Goal: Navigation & Orientation: Go to known website

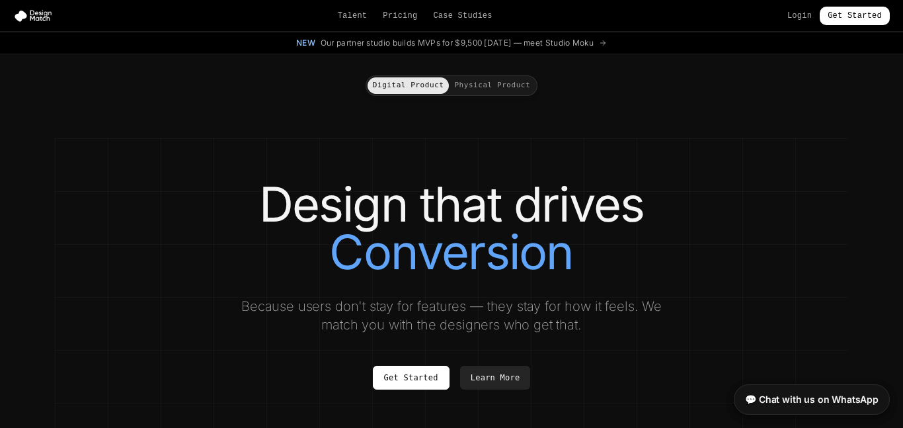
click at [519, 89] on button "Physical Product" at bounding box center [492, 85] width 87 height 17
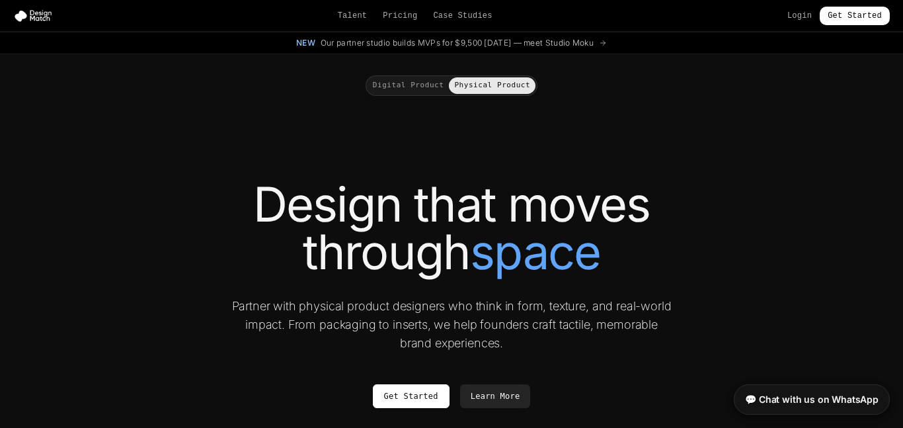
click at [397, 94] on div "Digital Product Physical Product" at bounding box center [452, 85] width 172 height 21
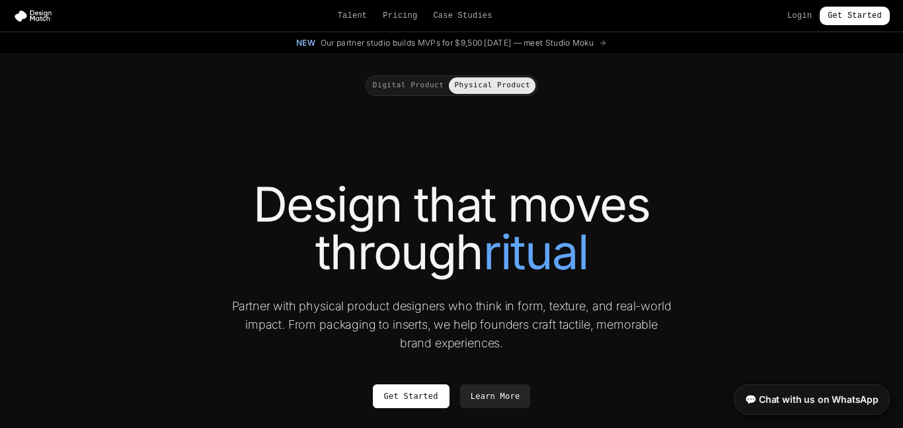
click at [396, 91] on button "Digital Product" at bounding box center [409, 85] width 82 height 17
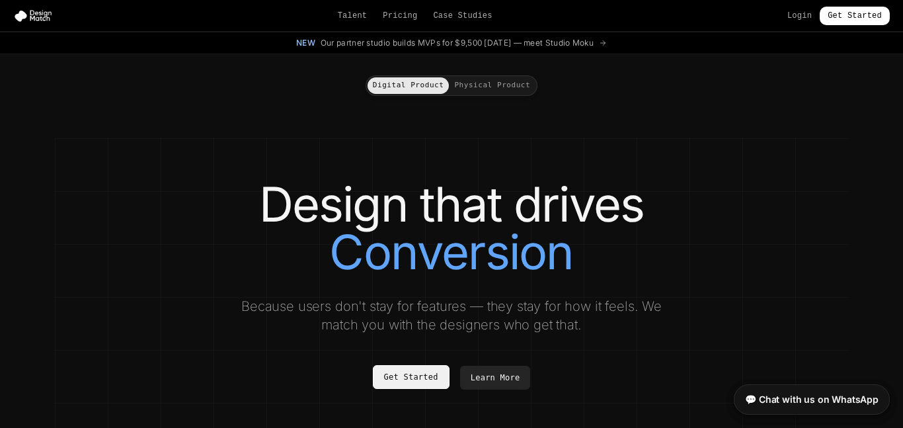
click at [423, 368] on link "Get Started" at bounding box center [411, 377] width 77 height 24
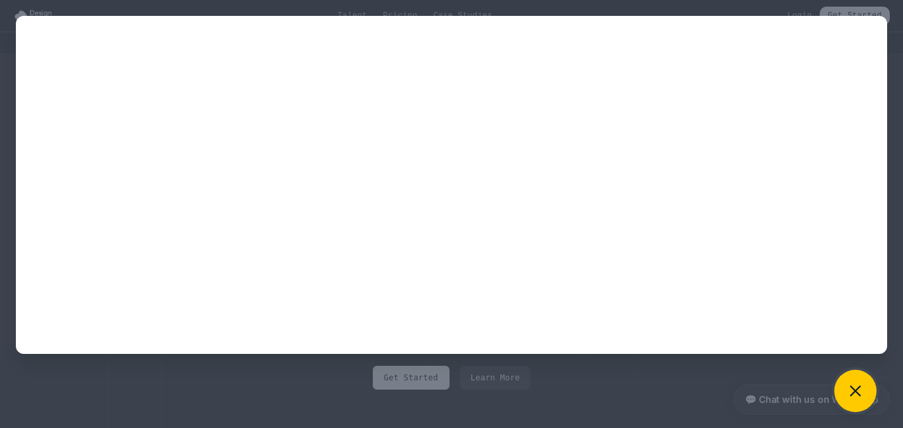
click at [853, 376] on button at bounding box center [856, 391] width 42 height 42
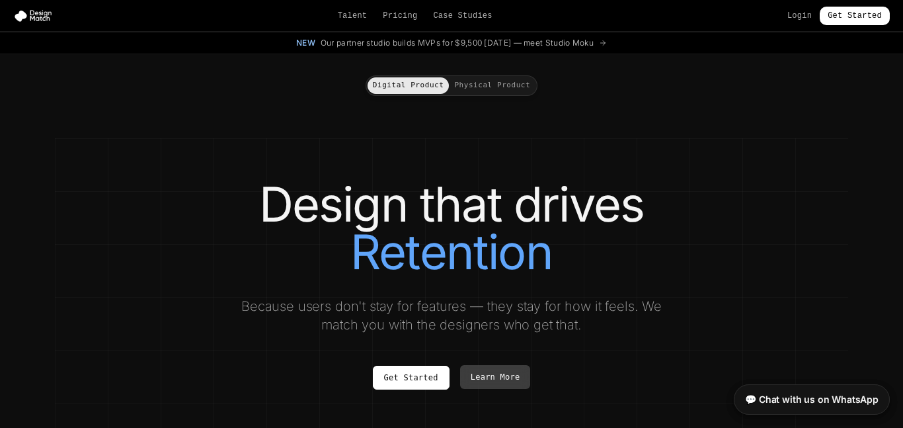
click at [497, 371] on link "Learn More" at bounding box center [495, 377] width 71 height 24
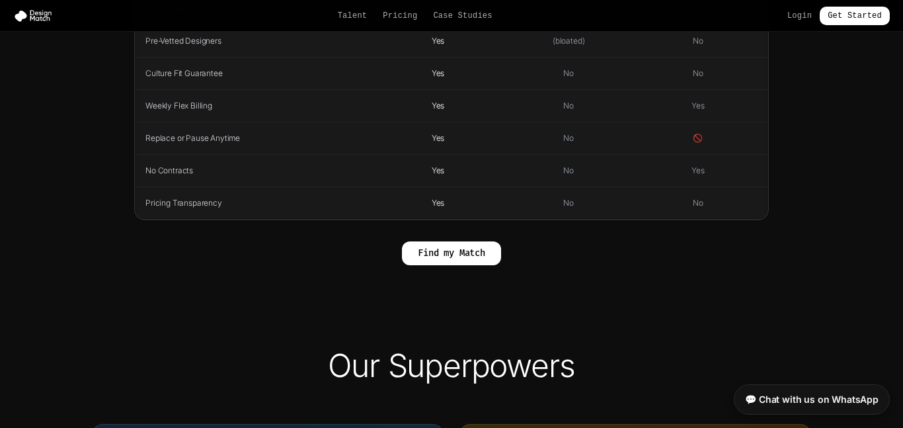
scroll to position [530, 0]
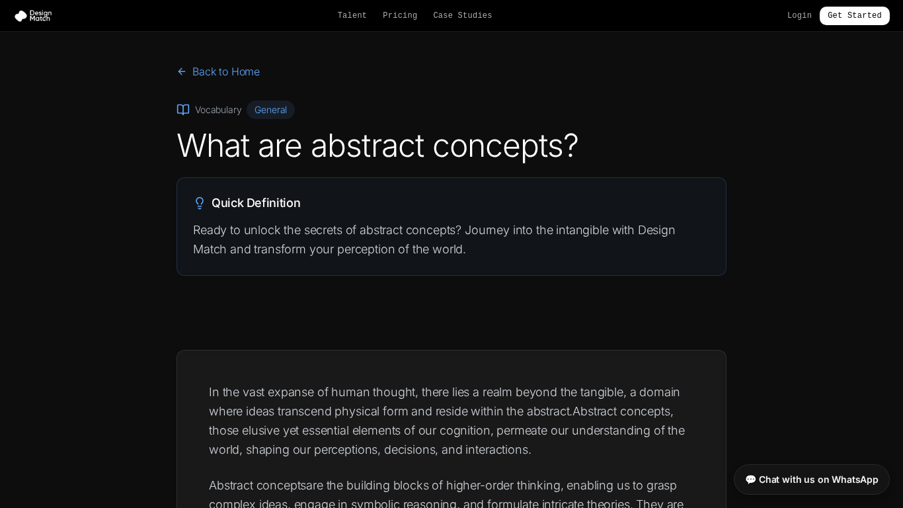
scroll to position [468, 0]
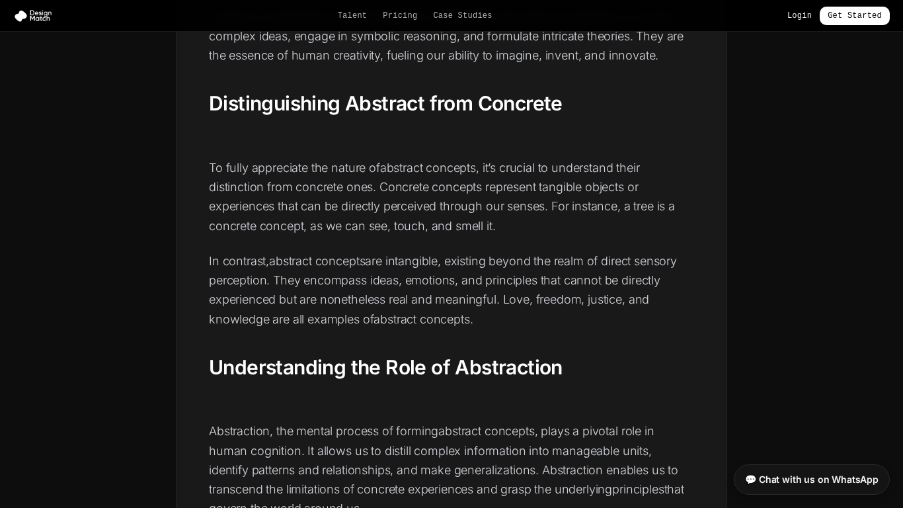
click at [802, 18] on link "Login" at bounding box center [800, 16] width 24 height 11
